Goal: Information Seeking & Learning: Stay updated

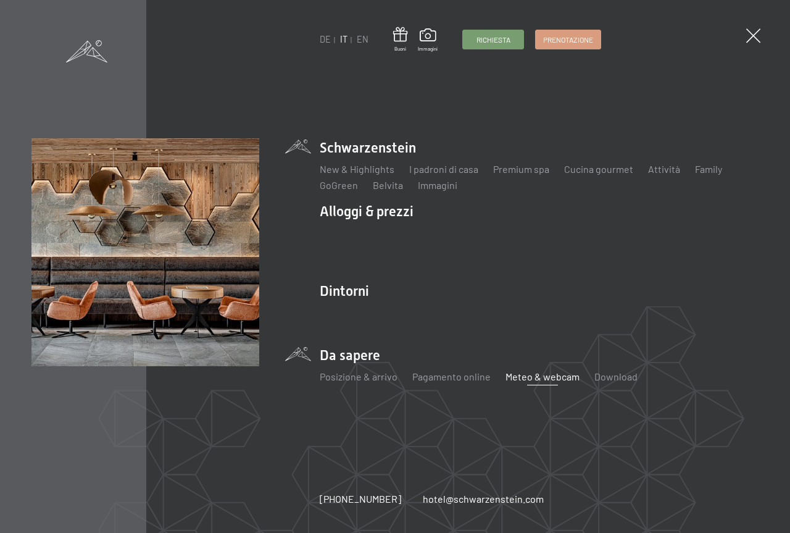
click at [567, 376] on link "Meteo & webcam" at bounding box center [542, 376] width 74 height 12
click at [537, 378] on link "Meteo & webcam" at bounding box center [542, 376] width 74 height 12
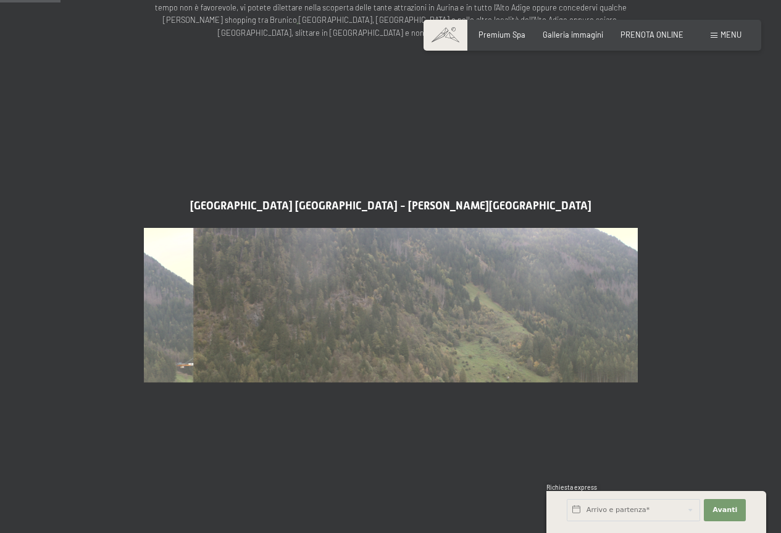
scroll to position [247, 0]
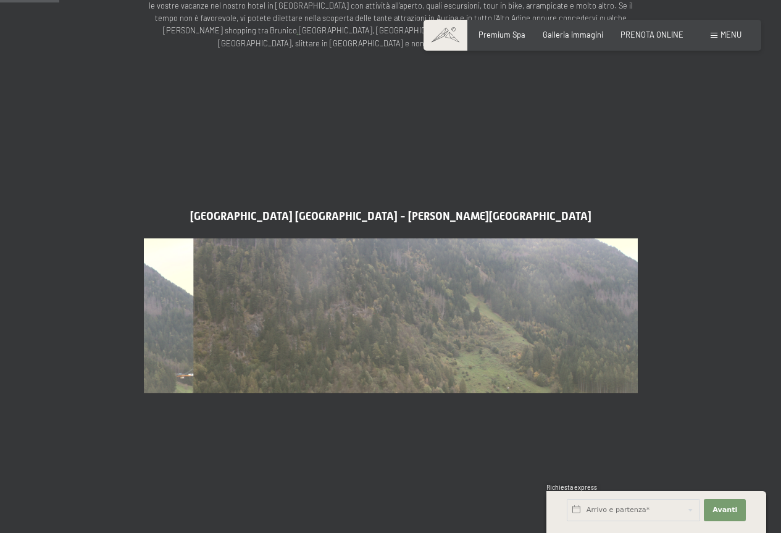
click at [472, 321] on img at bounding box center [391, 377] width 494 height 278
